Goal: Task Accomplishment & Management: Use online tool/utility

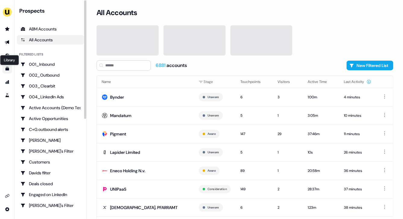
click at [8, 67] on icon "Go to templates" at bounding box center [7, 69] width 4 height 4
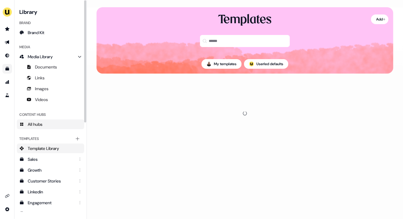
click at [32, 125] on span "All hubs" at bounding box center [35, 124] width 15 height 6
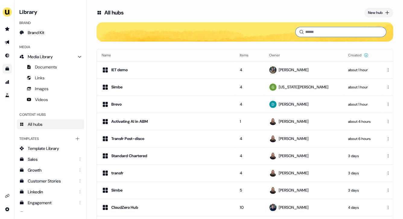
click at [322, 33] on input at bounding box center [341, 32] width 91 height 10
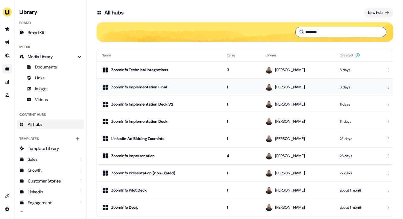
type input "********"
click at [248, 88] on td "1" at bounding box center [241, 86] width 39 height 17
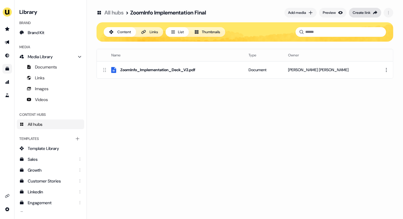
click at [370, 13] on div "Create link" at bounding box center [362, 13] width 18 height 6
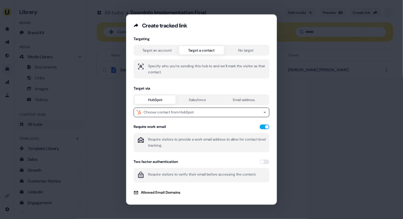
click at [210, 46] on button "Target a contact" at bounding box center [201, 50] width 44 height 8
click at [174, 111] on div "Choose contact from HubSpot" at bounding box center [169, 113] width 50 height 6
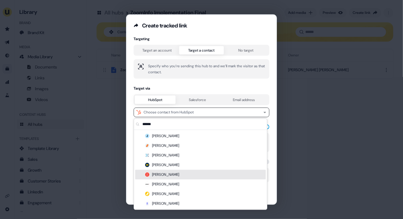
type input "******"
click at [169, 174] on div "[PERSON_NAME]" at bounding box center [200, 175] width 131 height 10
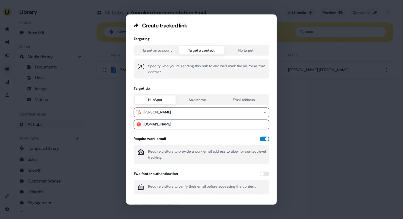
click at [264, 137] on button "button" at bounding box center [265, 139] width 10 height 5
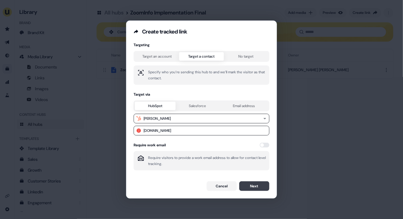
click at [256, 186] on button "Next" at bounding box center [254, 186] width 30 height 10
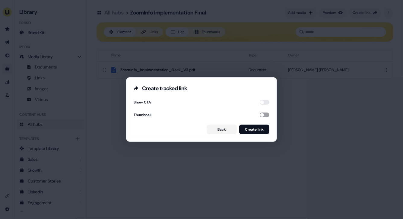
click at [262, 114] on button "button" at bounding box center [265, 115] width 10 height 5
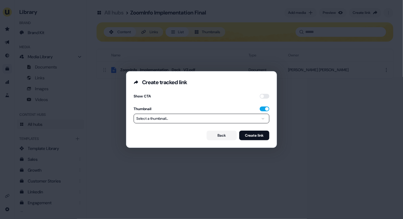
click at [248, 120] on button "Select a thumbnail..." at bounding box center [202, 119] width 136 height 10
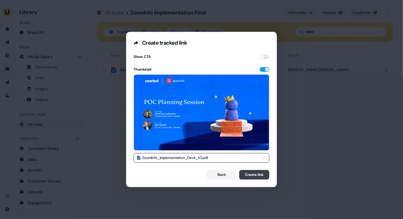
click at [253, 177] on button "Create link" at bounding box center [254, 175] width 30 height 10
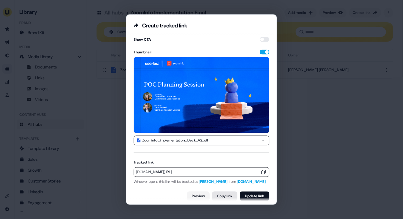
click at [220, 195] on button "Copy link" at bounding box center [224, 197] width 25 height 10
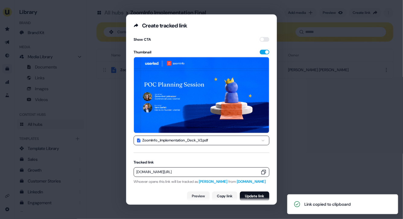
click at [301, 162] on div "**********" at bounding box center [201, 109] width 403 height 219
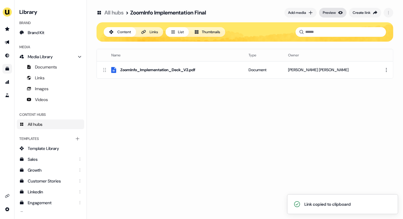
click at [333, 12] on div "Preview" at bounding box center [329, 13] width 13 height 6
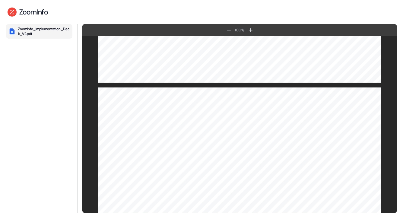
scroll to position [1962, 0]
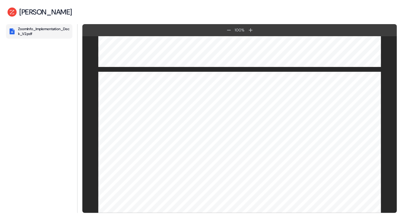
scroll to position [1962, 0]
